Goal: Task Accomplishment & Management: Use online tool/utility

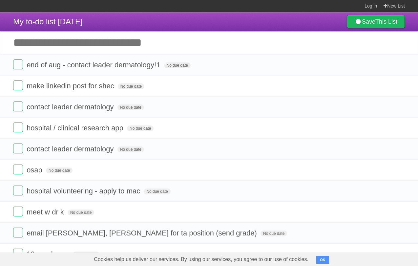
type input "*"
click at [17, 149] on label at bounding box center [18, 148] width 10 height 10
click at [19, 106] on label at bounding box center [18, 106] width 10 height 10
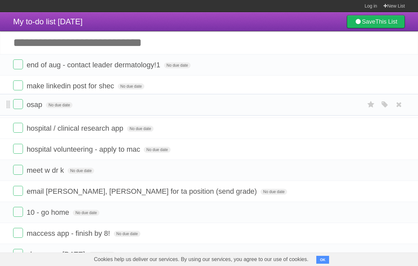
drag, startPoint x: 9, startPoint y: 128, endPoint x: 9, endPoint y: 103, distance: 25.3
click at [17, 150] on label at bounding box center [18, 148] width 10 height 10
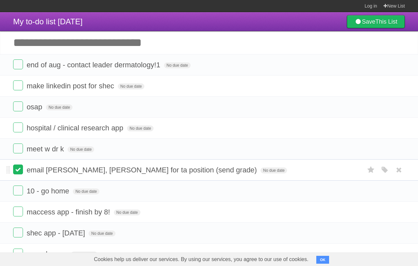
click at [17, 172] on label at bounding box center [18, 169] width 10 height 10
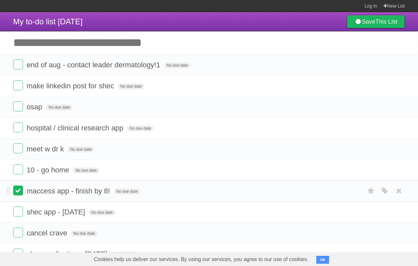
click at [19, 195] on label at bounding box center [18, 190] width 10 height 10
click at [20, 207] on li "shec app - [DATE] No due date White Red Blue Green Purple Orange" at bounding box center [209, 211] width 418 height 21
click at [20, 215] on label at bounding box center [18, 211] width 10 height 10
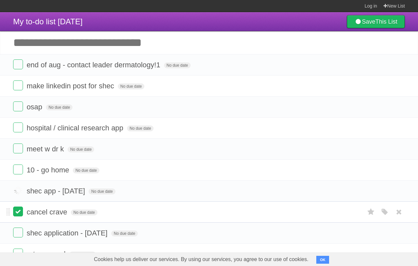
click at [16, 213] on label at bounding box center [18, 211] width 10 height 10
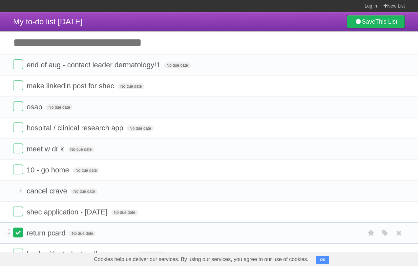
click at [16, 232] on label at bounding box center [18, 232] width 10 height 10
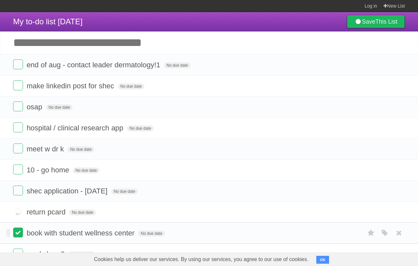
click at [20, 235] on label at bounding box center [18, 232] width 10 height 10
click at [20, 237] on label at bounding box center [18, 232] width 10 height 10
click at [18, 236] on label at bounding box center [18, 232] width 10 height 10
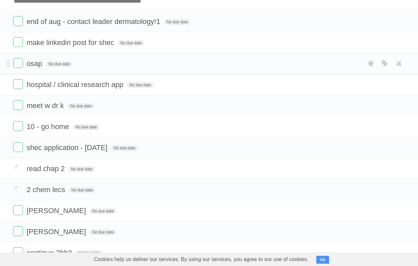
scroll to position [52, 0]
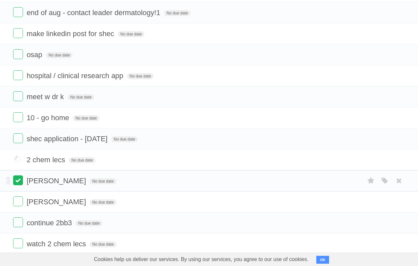
click at [19, 185] on label at bounding box center [18, 180] width 10 height 10
click at [22, 200] on li "[PERSON_NAME] No due date White Red Blue Green Purple Orange" at bounding box center [209, 201] width 418 height 21
click at [20, 217] on label at bounding box center [18, 222] width 10 height 10
click at [21, 185] on label at bounding box center [18, 180] width 10 height 10
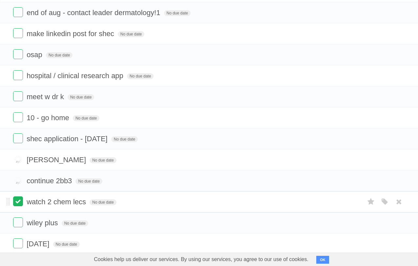
click at [17, 203] on label at bounding box center [18, 201] width 10 height 10
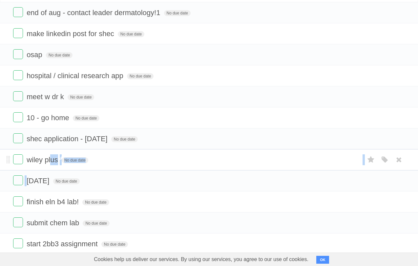
drag, startPoint x: 16, startPoint y: 206, endPoint x: 49, endPoint y: 167, distance: 51.0
click at [18, 161] on label at bounding box center [18, 159] width 10 height 10
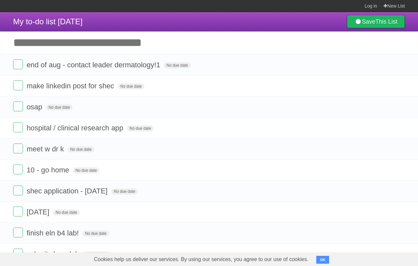
click at [89, 47] on input "Add another task" at bounding box center [209, 42] width 418 height 23
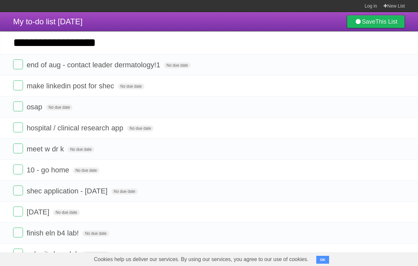
type input "**********"
click input "*********" at bounding box center [0, 0] width 0 height 0
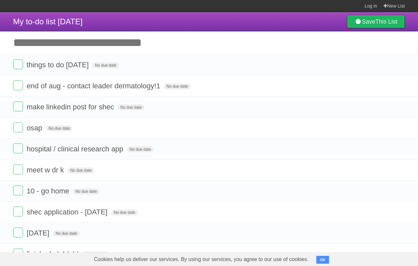
click at [76, 46] on input "Add another task" at bounding box center [209, 42] width 418 height 23
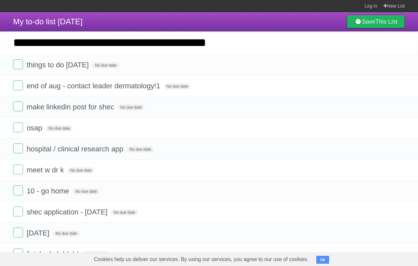
type input "**********"
click input "*********" at bounding box center [0, 0] width 0 height 0
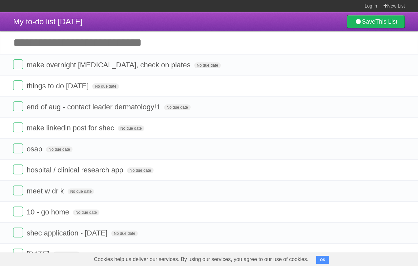
click at [135, 50] on input "Add another task" at bounding box center [209, 42] width 418 height 23
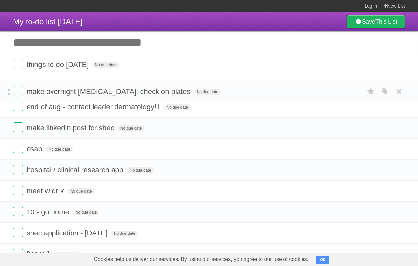
drag, startPoint x: 7, startPoint y: 66, endPoint x: 11, endPoint y: 91, distance: 25.1
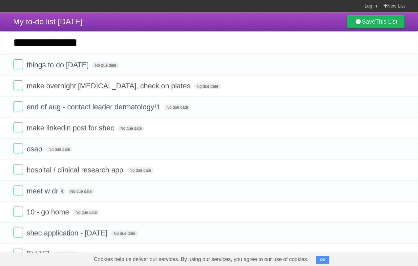
type input "**********"
click input "*********" at bounding box center [0, 0] width 0 height 0
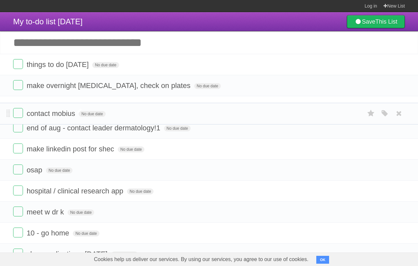
drag, startPoint x: 8, startPoint y: 64, endPoint x: 29, endPoint y: 111, distance: 51.6
click at [71, 52] on input "Add another task" at bounding box center [209, 42] width 418 height 23
